Goal: Register for event/course

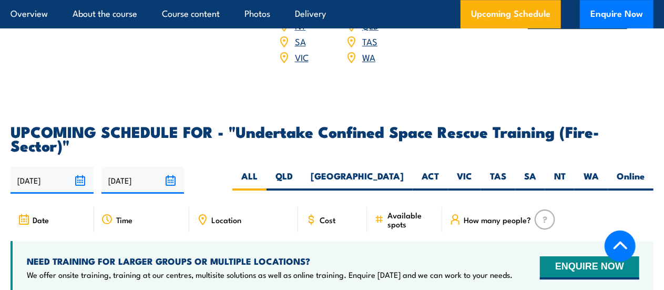
scroll to position [1598, 0]
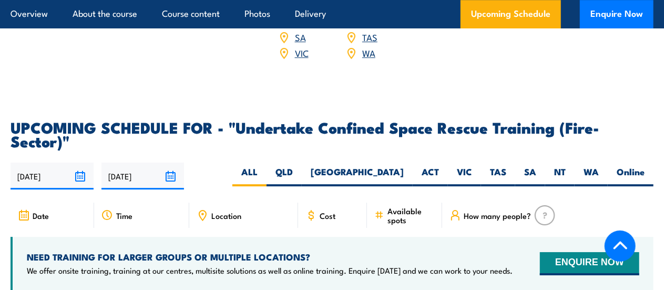
click at [593, 166] on label "WA" at bounding box center [590, 176] width 33 height 20
click at [599, 166] on input "WA" at bounding box center [602, 169] width 7 height 7
radio input "true"
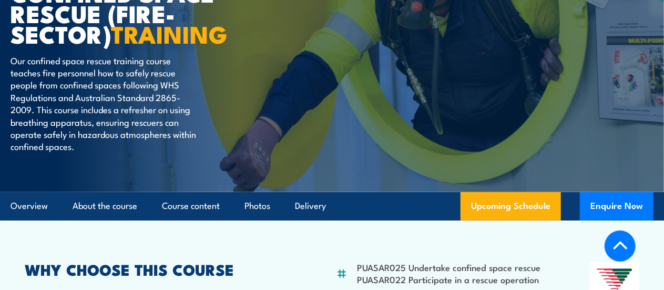
scroll to position [181, 0]
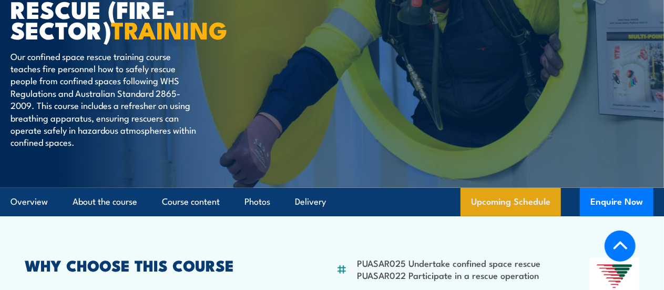
click at [526, 201] on link "Upcoming Schedule" at bounding box center [510, 202] width 100 height 28
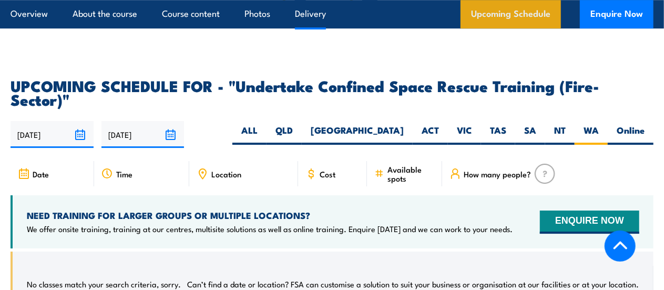
scroll to position [1702, 0]
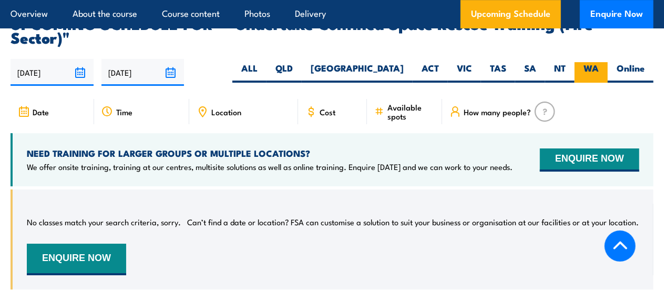
click at [593, 62] on label "WA" at bounding box center [590, 72] width 33 height 20
click at [599, 62] on input "WA" at bounding box center [602, 65] width 7 height 7
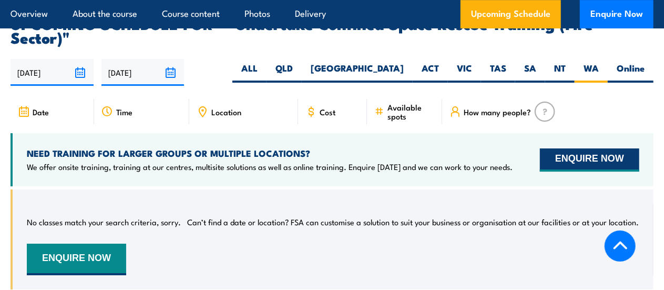
click at [593, 148] on button "ENQUIRE NOW" at bounding box center [589, 159] width 99 height 23
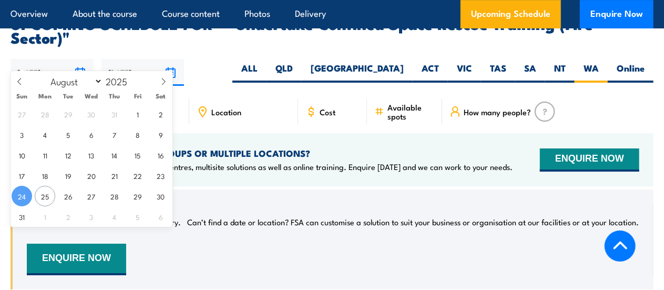
click at [80, 59] on input "[DATE]" at bounding box center [52, 72] width 83 height 27
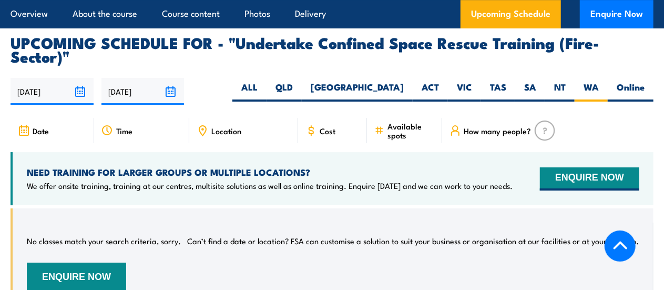
scroll to position [1702, 0]
